Goal: Check status: Check status

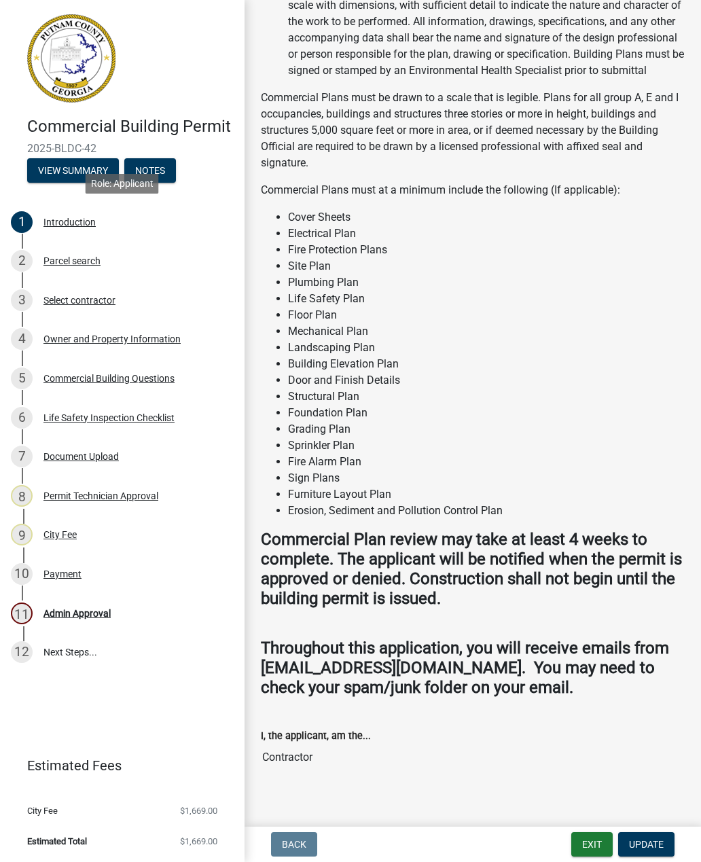
scroll to position [1238, 0]
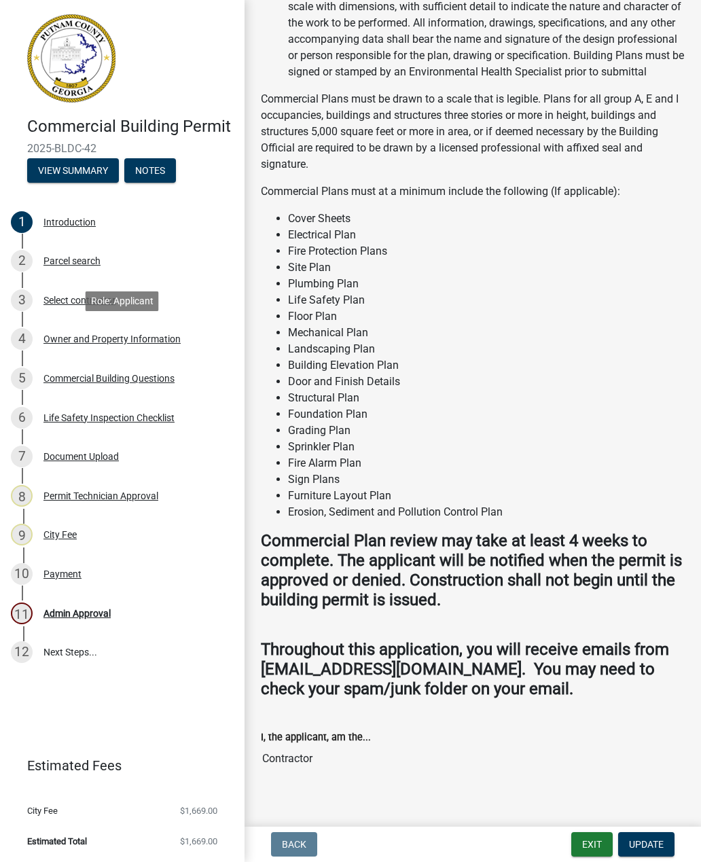
click at [87, 330] on div "4 Owner and Property Information" at bounding box center [117, 339] width 212 height 22
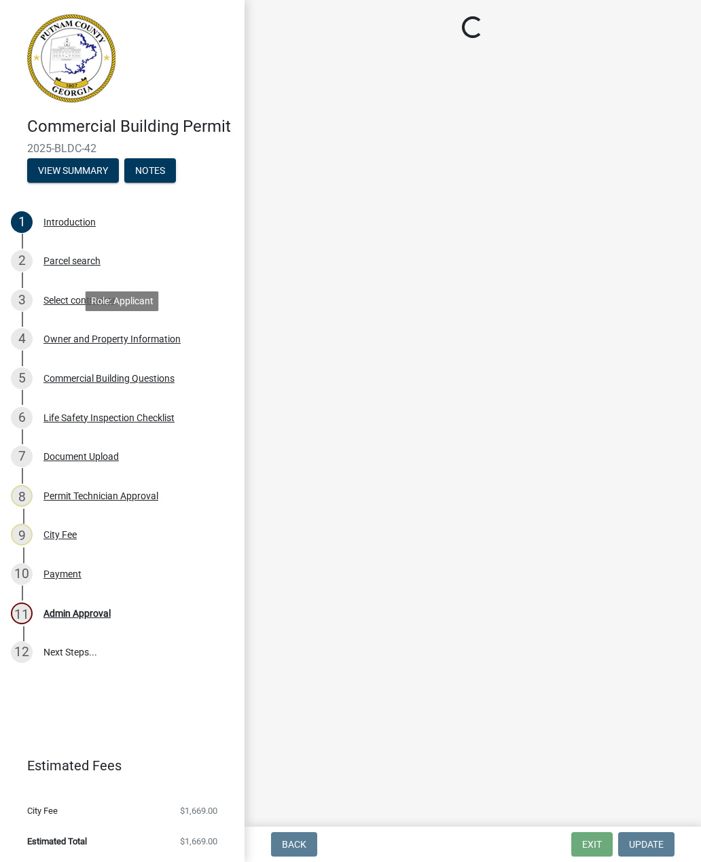
select select "a11fa51f-b34d-496b-ab35-5fd1b53a4648"
select select "83394b22-4a11-496c-8e5c-75ade2e72faf"
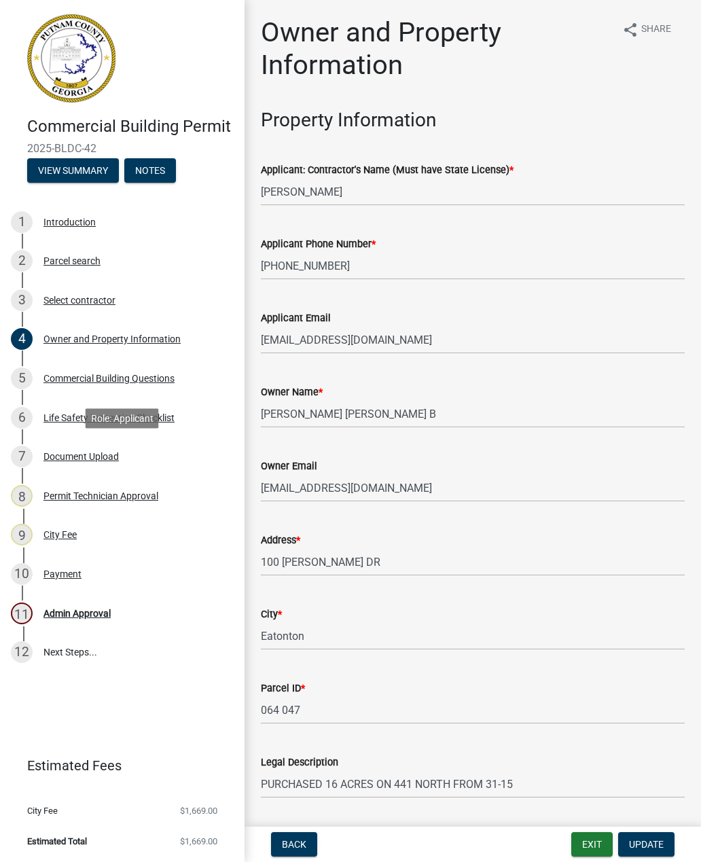
click at [82, 456] on div "Document Upload" at bounding box center [80, 457] width 75 height 10
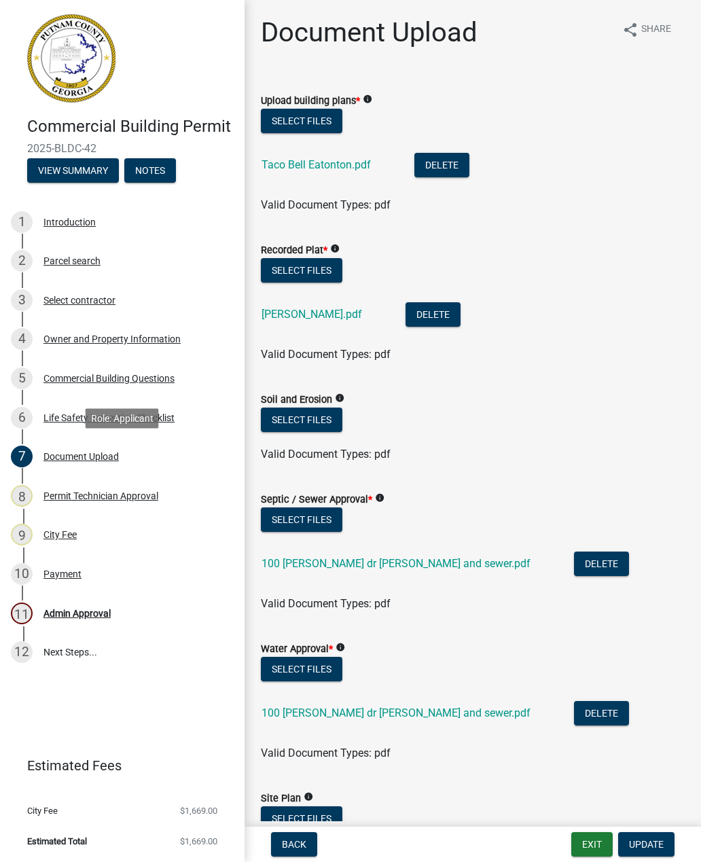
click at [329, 170] on link "Taco Bell Eatonton.pdf" at bounding box center [316, 164] width 109 height 13
click at [586, 841] on button "Exit" at bounding box center [592, 845] width 41 height 24
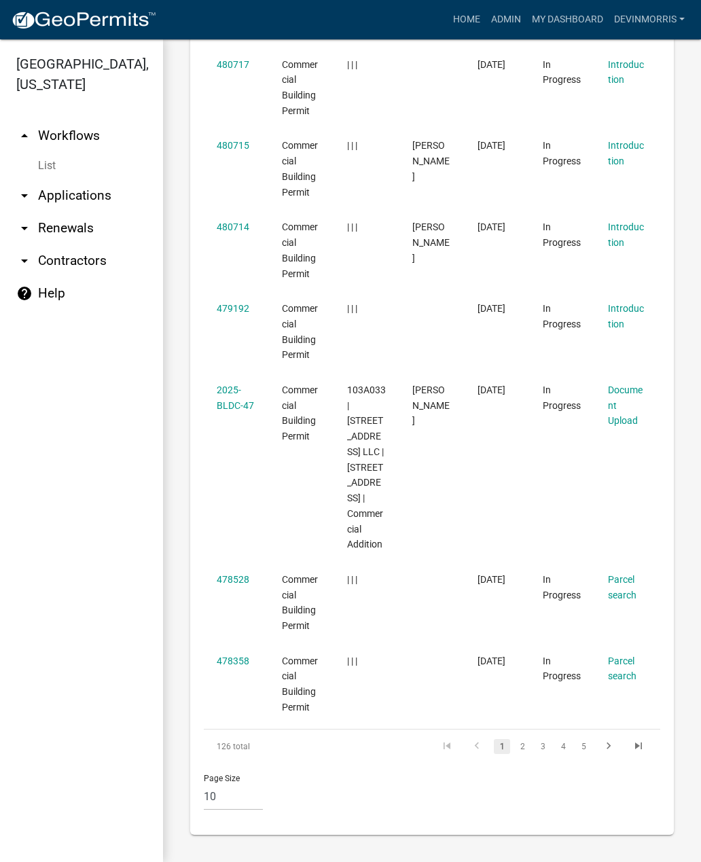
scroll to position [1030, 0]
click at [524, 737] on li "2" at bounding box center [522, 746] width 20 height 23
click at [518, 745] on link "2" at bounding box center [522, 746] width 16 height 15
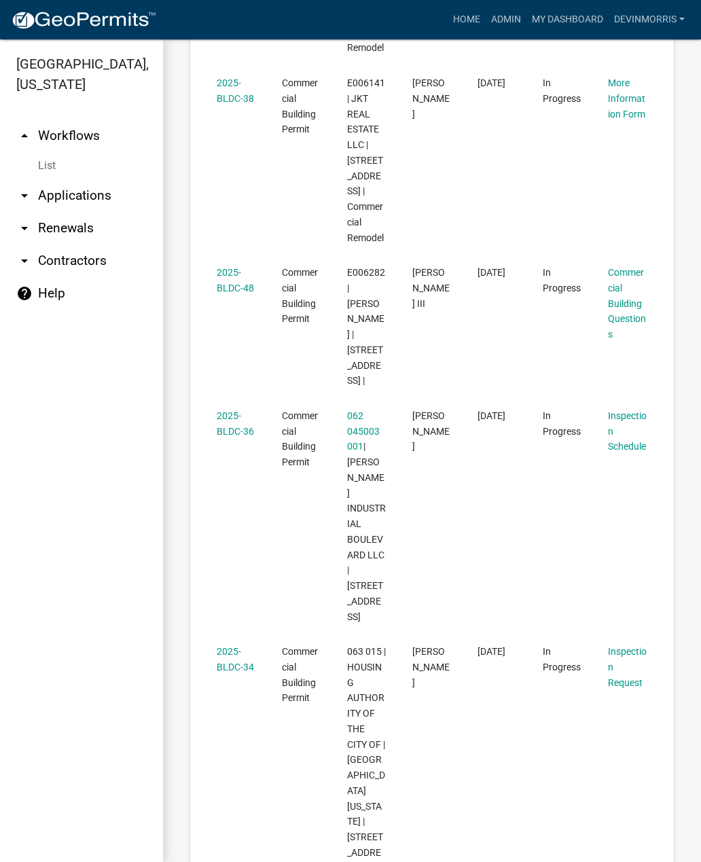
scroll to position [2106, 0]
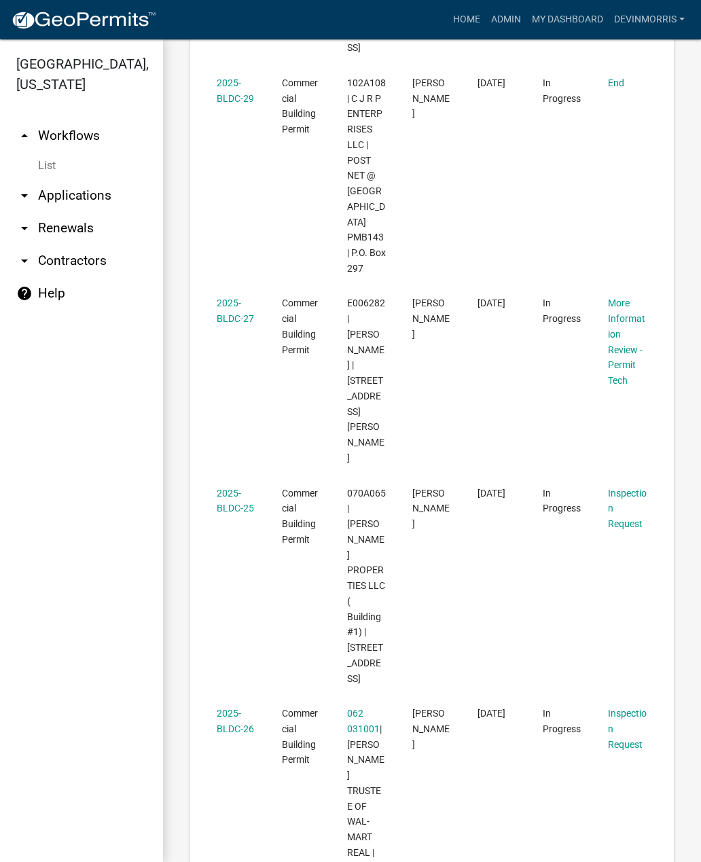
scroll to position [1362, 0]
click at [241, 298] on link "2025-BLDC-27" at bounding box center [235, 311] width 37 height 27
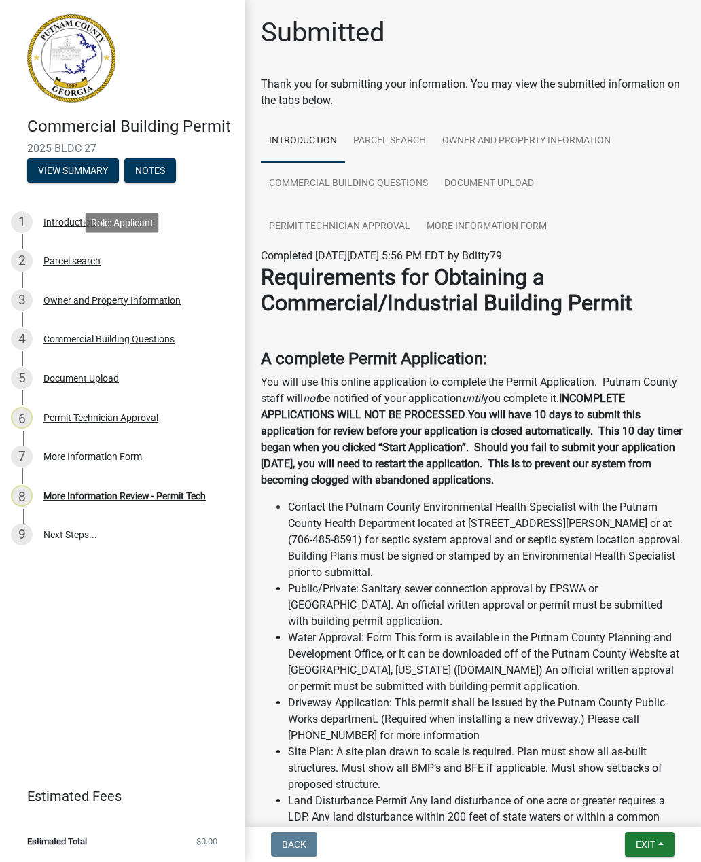
click at [74, 264] on div "Parcel search" at bounding box center [71, 261] width 57 height 10
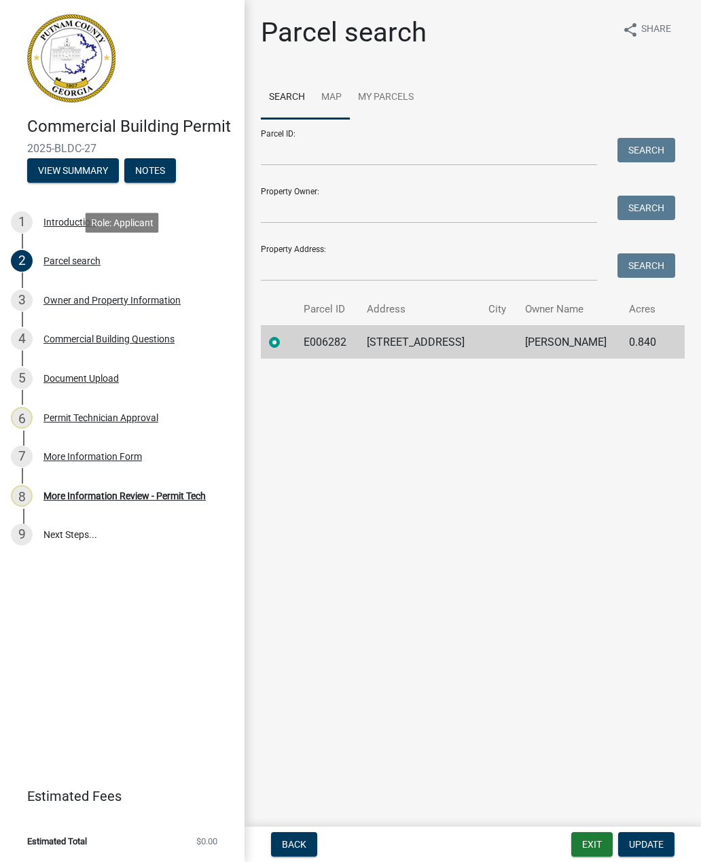
click at [337, 87] on link "Map" at bounding box center [331, 97] width 37 height 43
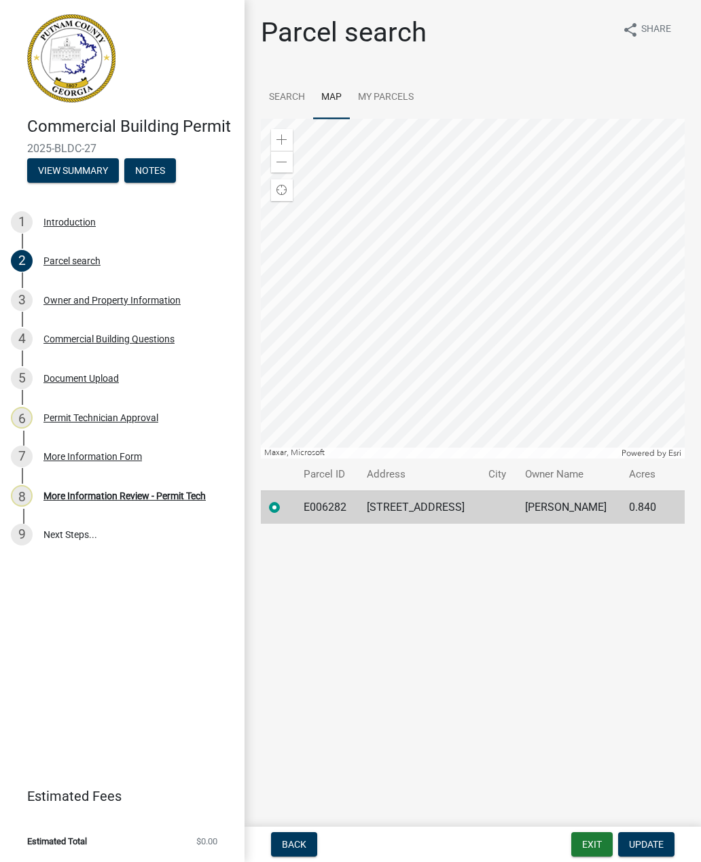
click at [65, 377] on div "Document Upload" at bounding box center [80, 379] width 75 height 10
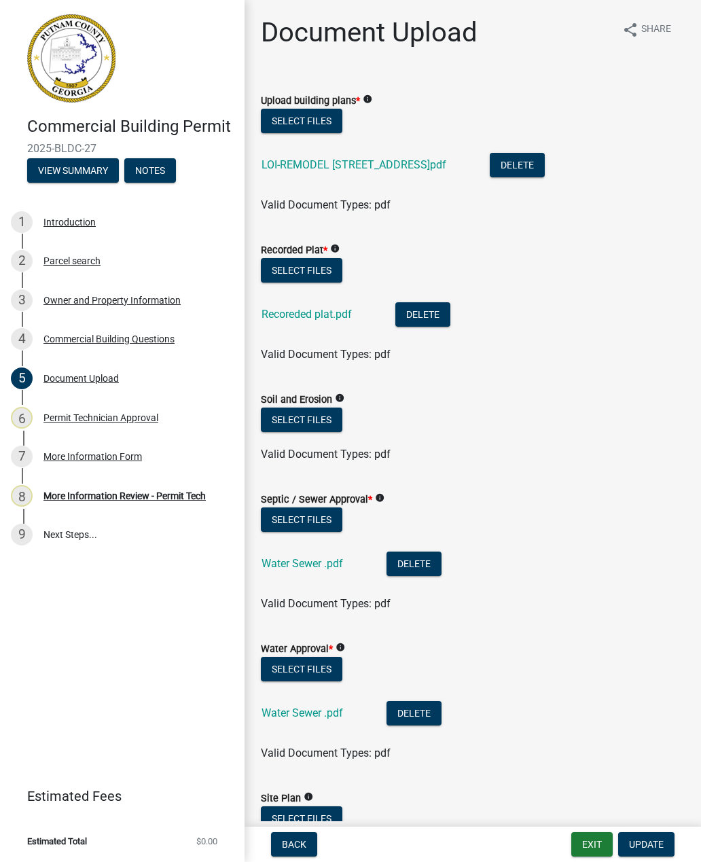
click at [391, 164] on link "LOI-REMODEL [STREET_ADDRESS]pdf" at bounding box center [354, 164] width 185 height 13
click at [586, 856] on button "Exit" at bounding box center [592, 845] width 41 height 24
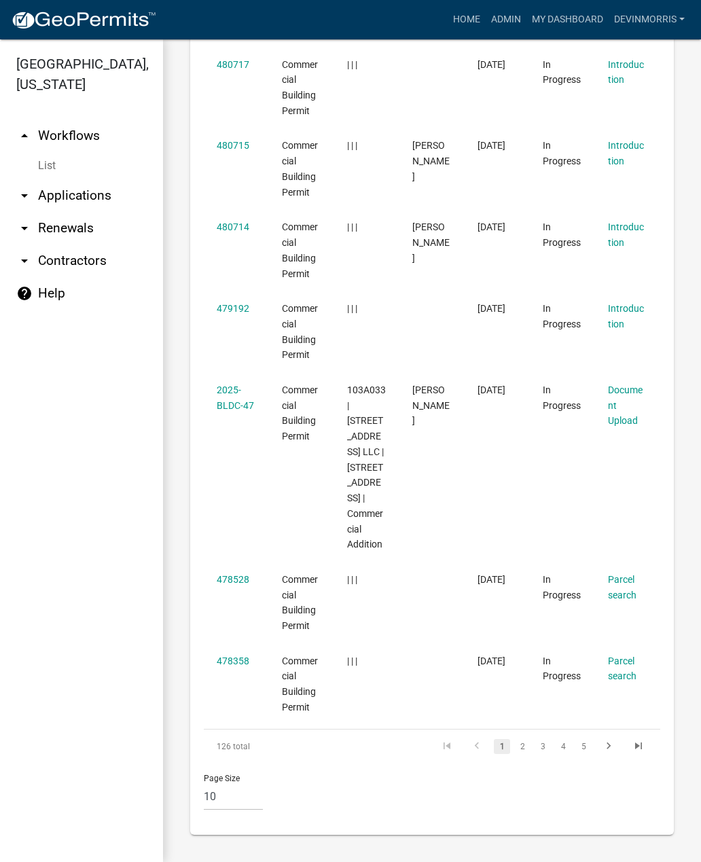
scroll to position [1030, 0]
click at [527, 750] on link "2" at bounding box center [522, 746] width 16 height 15
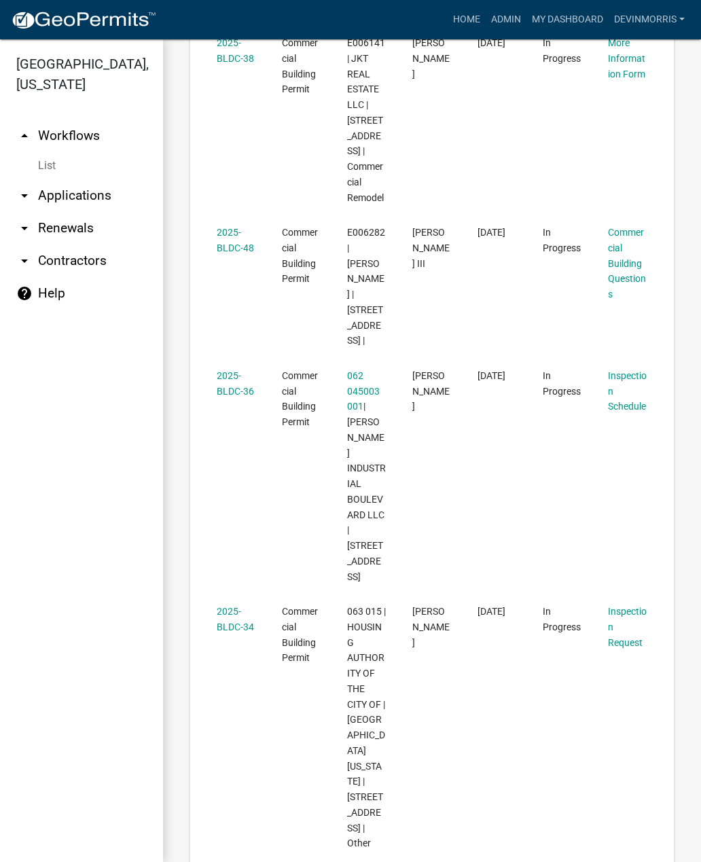
scroll to position [2099, 0]
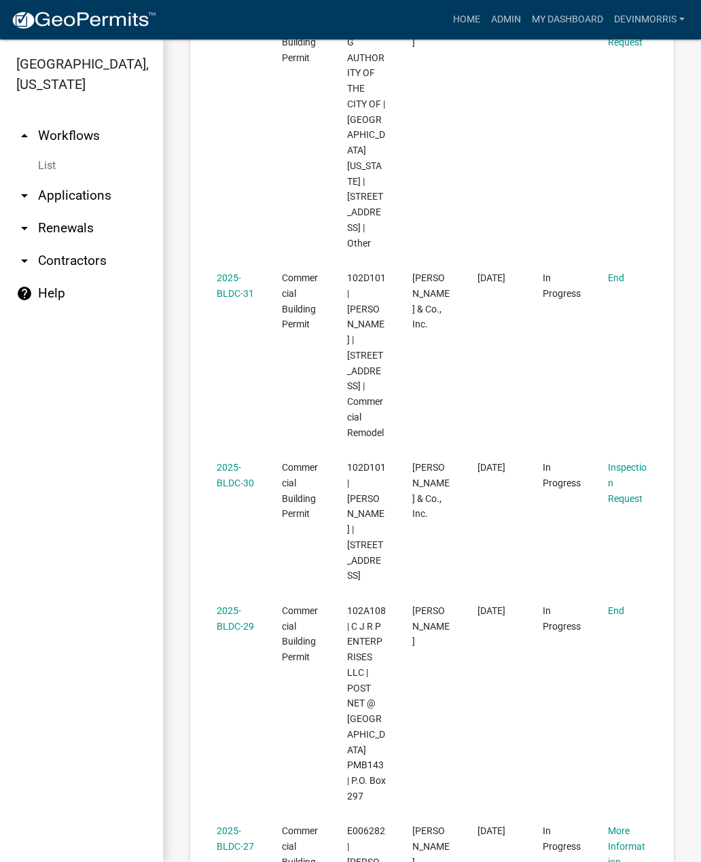
scroll to position [838, 0]
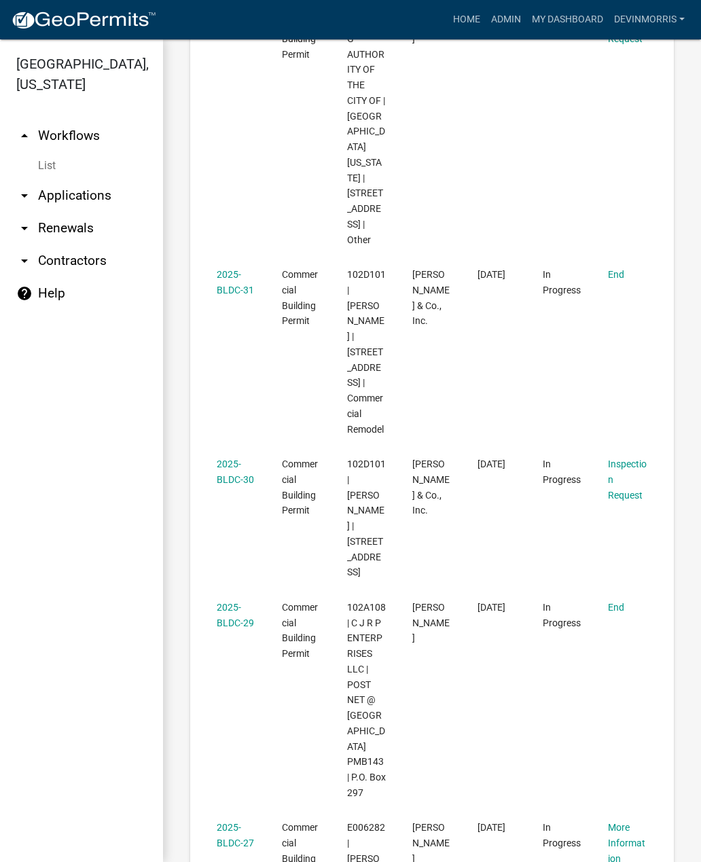
click at [232, 459] on link "2025-BLDC-30" at bounding box center [235, 472] width 37 height 27
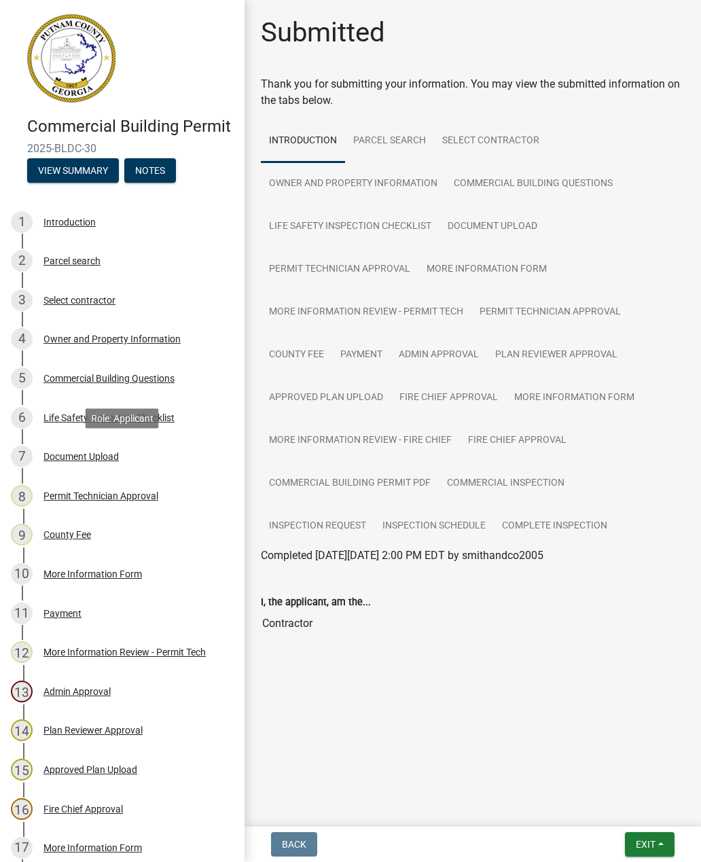
click at [76, 455] on div "Document Upload" at bounding box center [80, 457] width 75 height 10
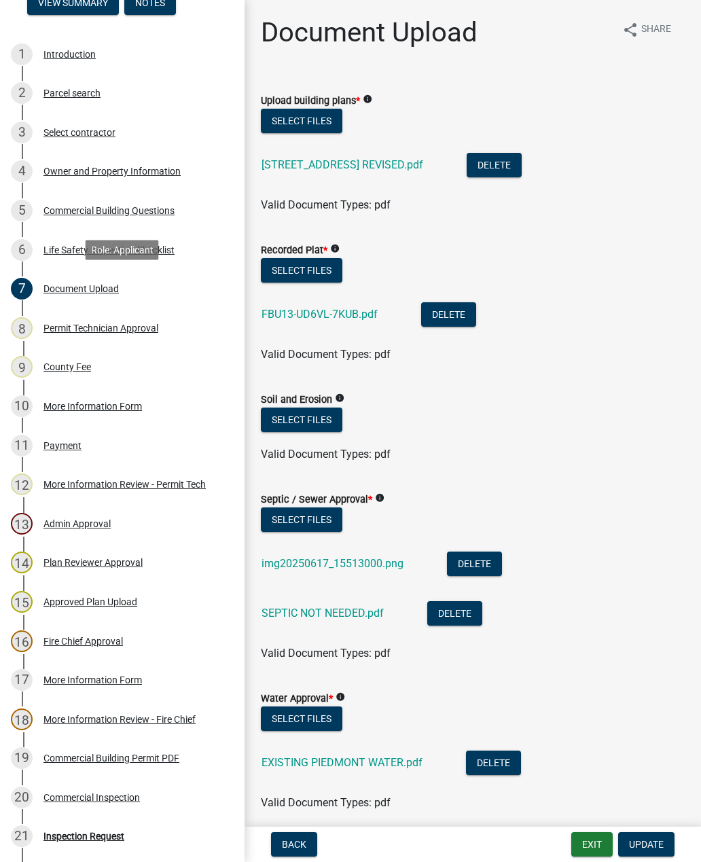
scroll to position [169, 0]
click at [288, 170] on link "[STREET_ADDRESS] REVISED.pdf" at bounding box center [343, 164] width 162 height 13
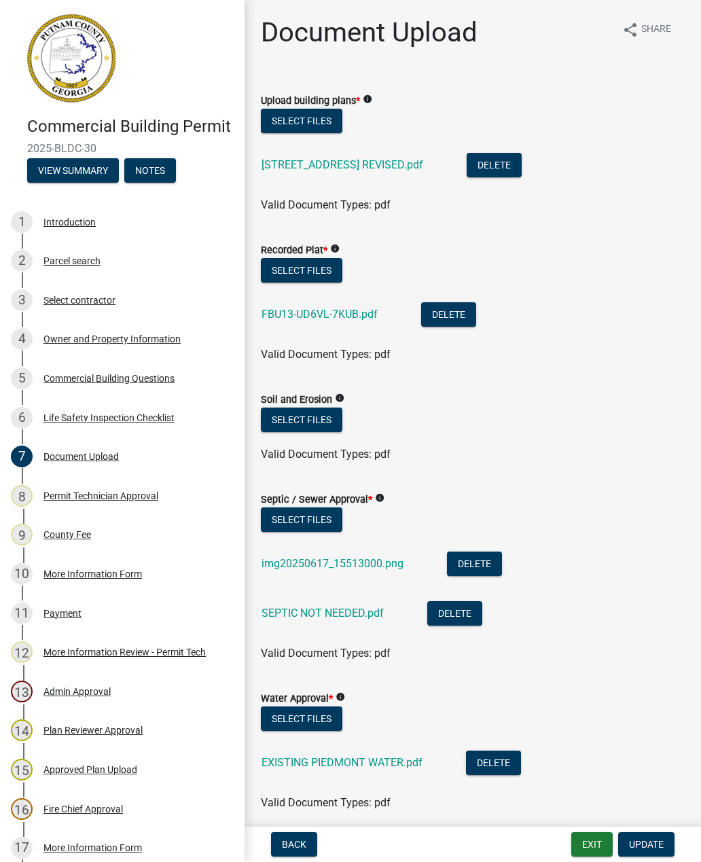
scroll to position [0, 0]
click at [592, 840] on button "Exit" at bounding box center [592, 845] width 41 height 24
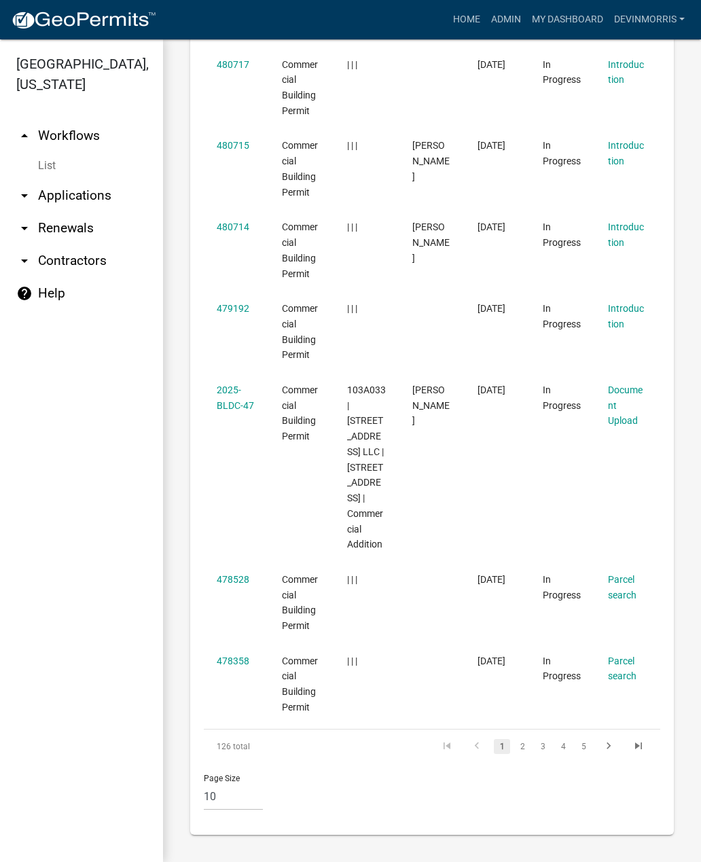
scroll to position [1030, 0]
click at [523, 737] on li "2" at bounding box center [522, 746] width 20 height 23
click at [517, 753] on link "2" at bounding box center [522, 746] width 16 height 15
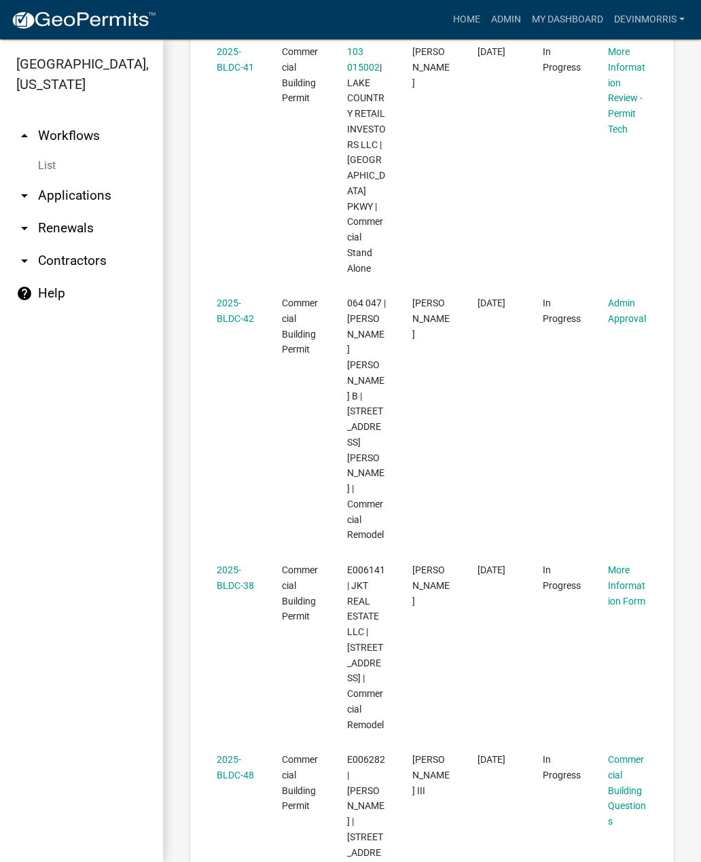
scroll to position [1566, 0]
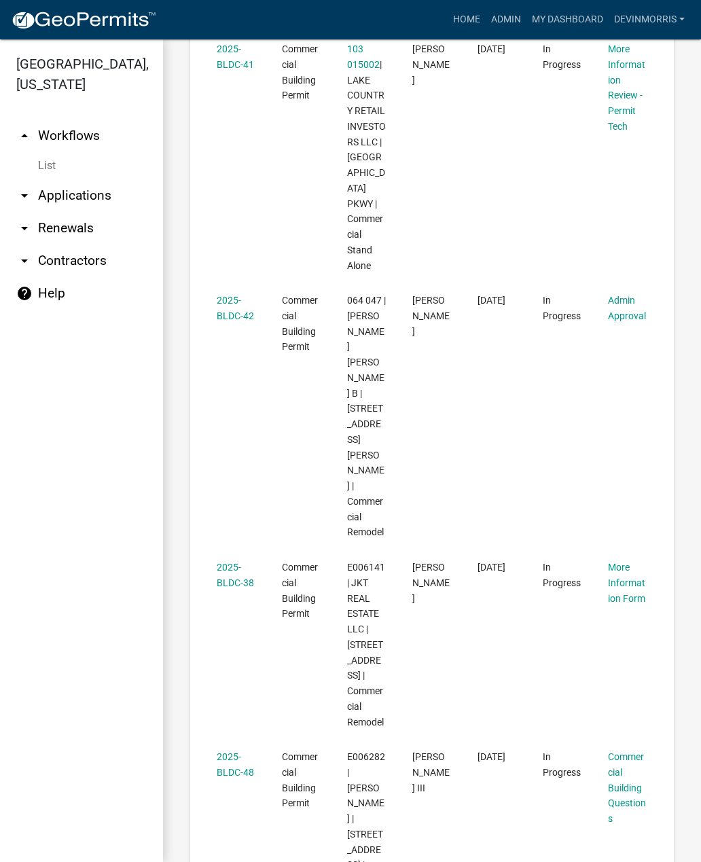
click at [227, 562] on link "2025-BLDC-38" at bounding box center [235, 575] width 37 height 27
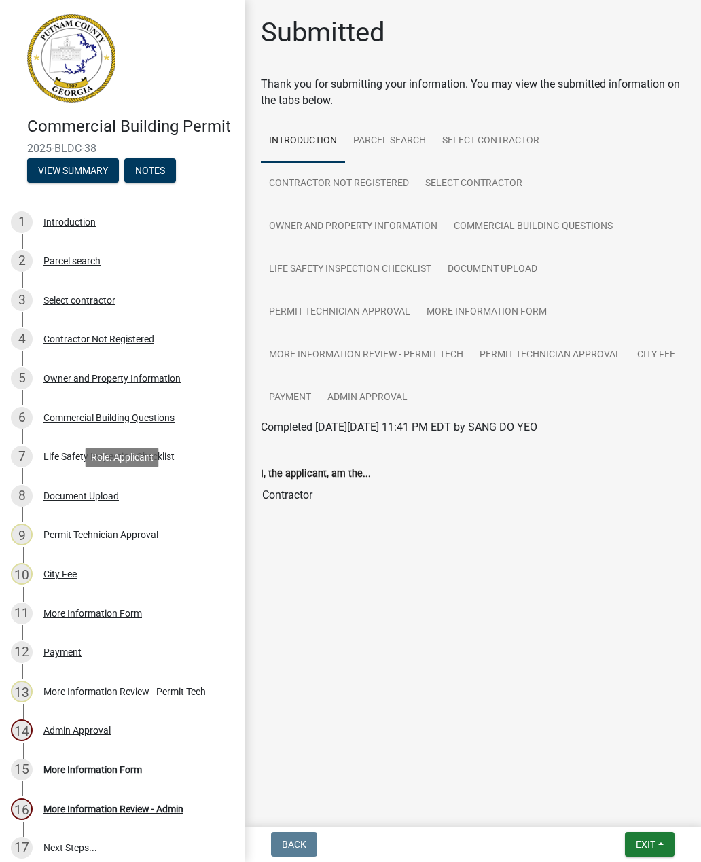
click at [82, 497] on div "Document Upload" at bounding box center [80, 496] width 75 height 10
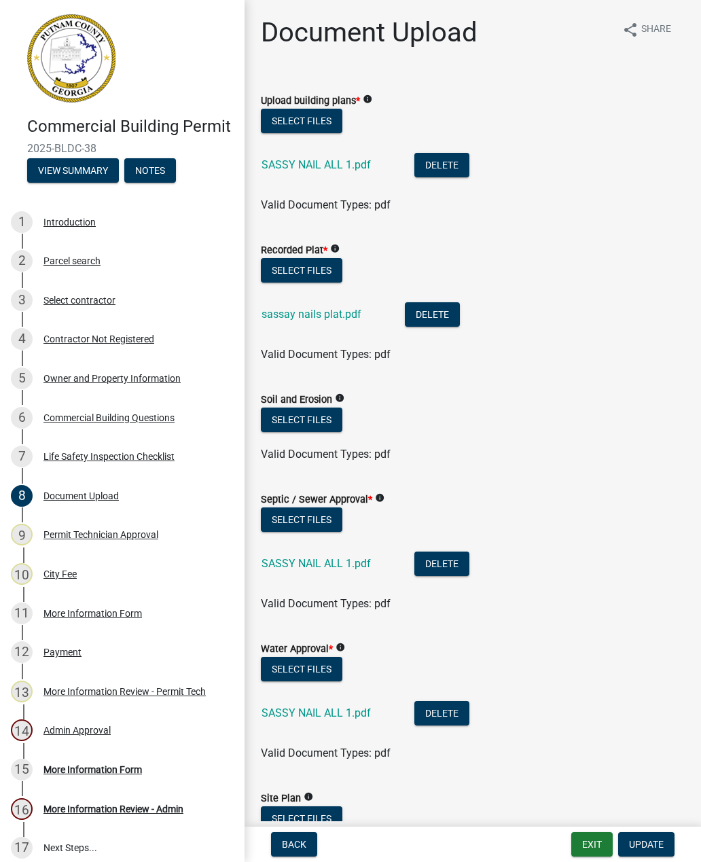
click at [336, 156] on div "SASSY NAIL ALL 1.pdf" at bounding box center [327, 167] width 131 height 28
click at [333, 164] on link "SASSY NAIL ALL 1.pdf" at bounding box center [316, 164] width 109 height 13
click at [597, 839] on button "Exit" at bounding box center [592, 845] width 41 height 24
